Goal: Navigation & Orientation: Find specific page/section

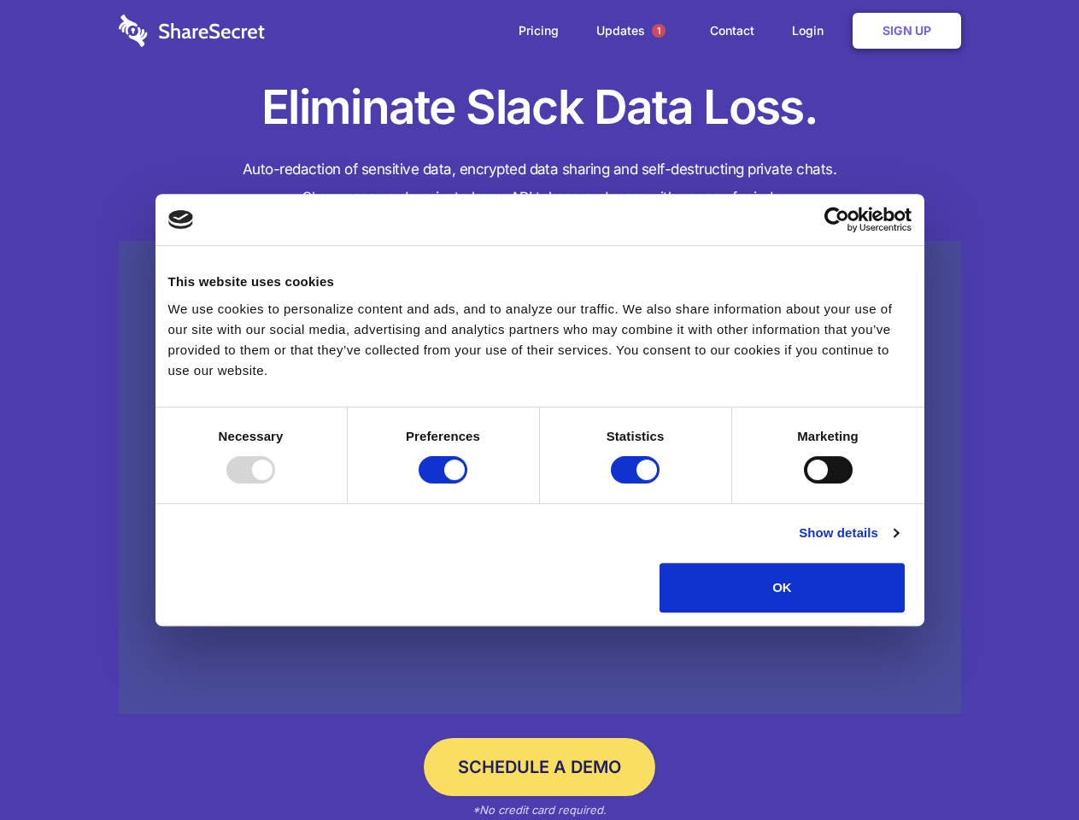
click at [275, 483] on div at bounding box center [250, 469] width 49 height 27
click at [467, 483] on input "Preferences" at bounding box center [442, 469] width 49 height 27
checkbox input "false"
click at [637, 483] on input "Statistics" at bounding box center [635, 469] width 49 height 27
checkbox input "false"
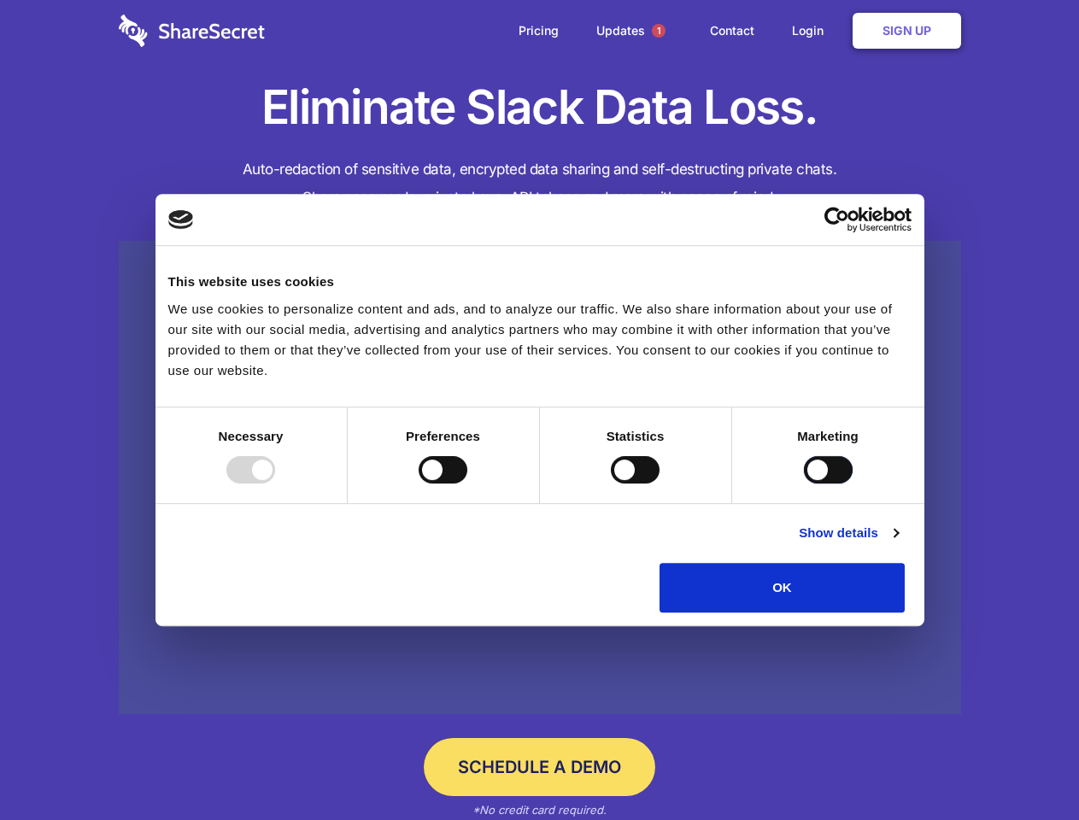
click at [804, 483] on input "Marketing" at bounding box center [828, 469] width 49 height 27
checkbox input "true"
click at [898, 543] on link "Show details" at bounding box center [848, 533] width 99 height 20
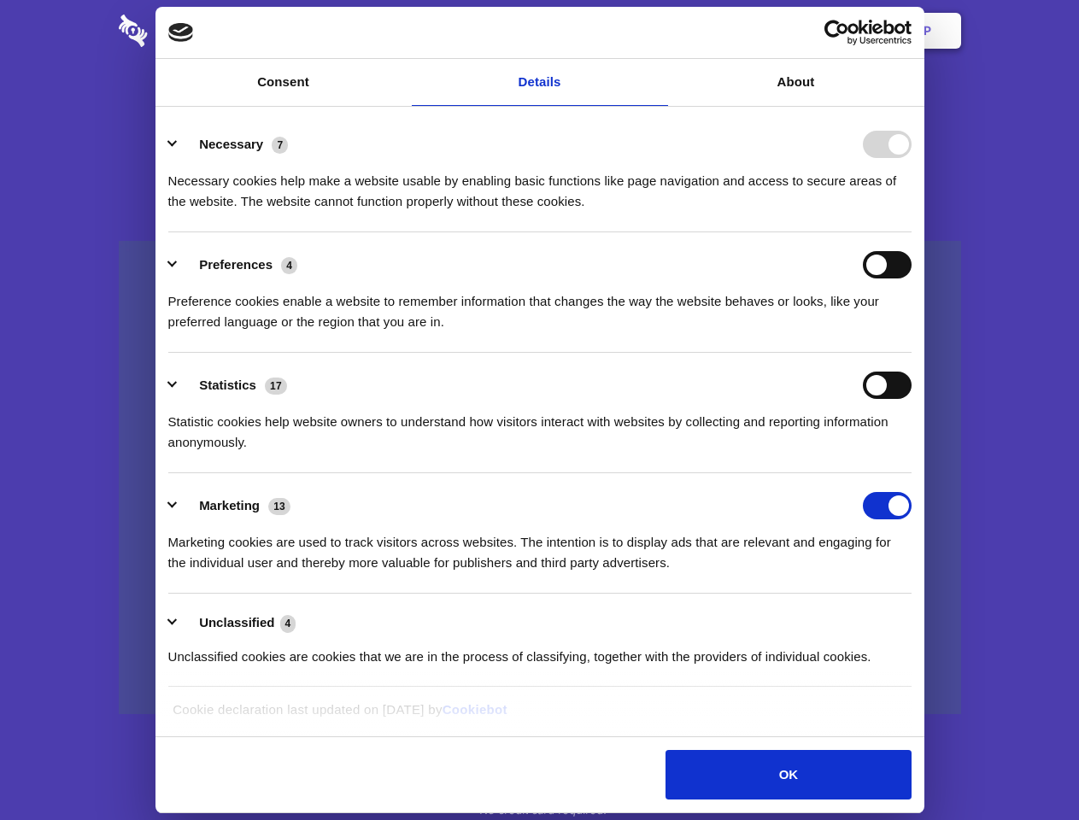
click at [911, 353] on li "Preferences 4 Preference cookies enable a website to remember information that …" at bounding box center [539, 292] width 743 height 120
click at [658, 31] on span "1" at bounding box center [659, 31] width 14 height 14
